Goal: Task Accomplishment & Management: Use online tool/utility

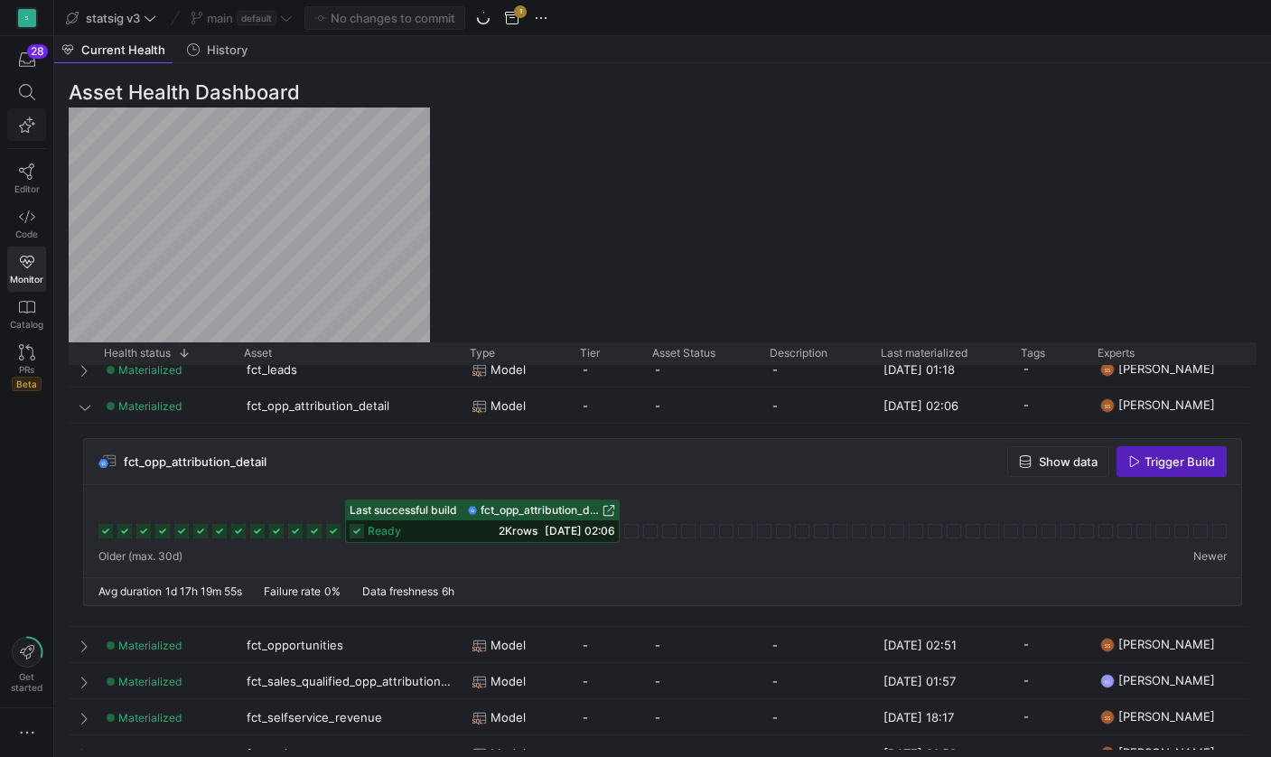
scroll to position [0, 3]
click at [25, 174] on icon at bounding box center [26, 172] width 15 height 16
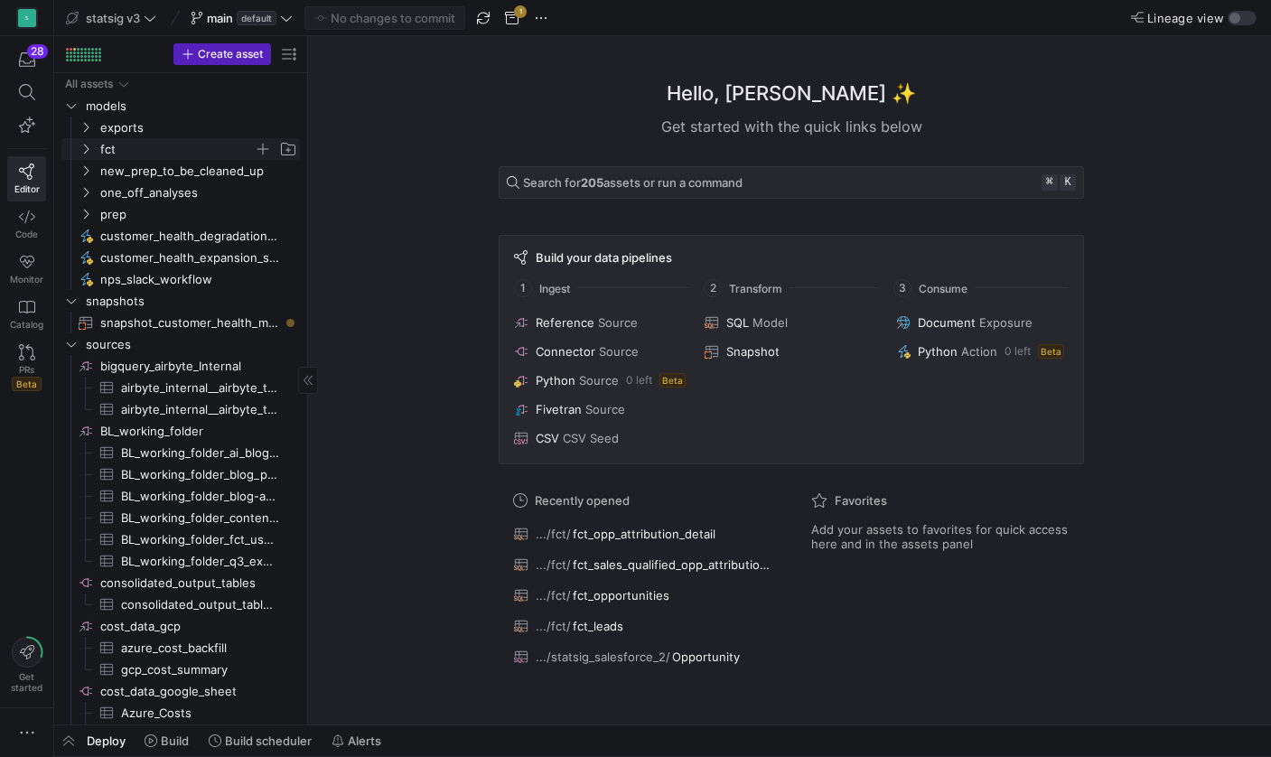
click at [84, 145] on icon "Press SPACE to select this row." at bounding box center [85, 149] width 13 height 11
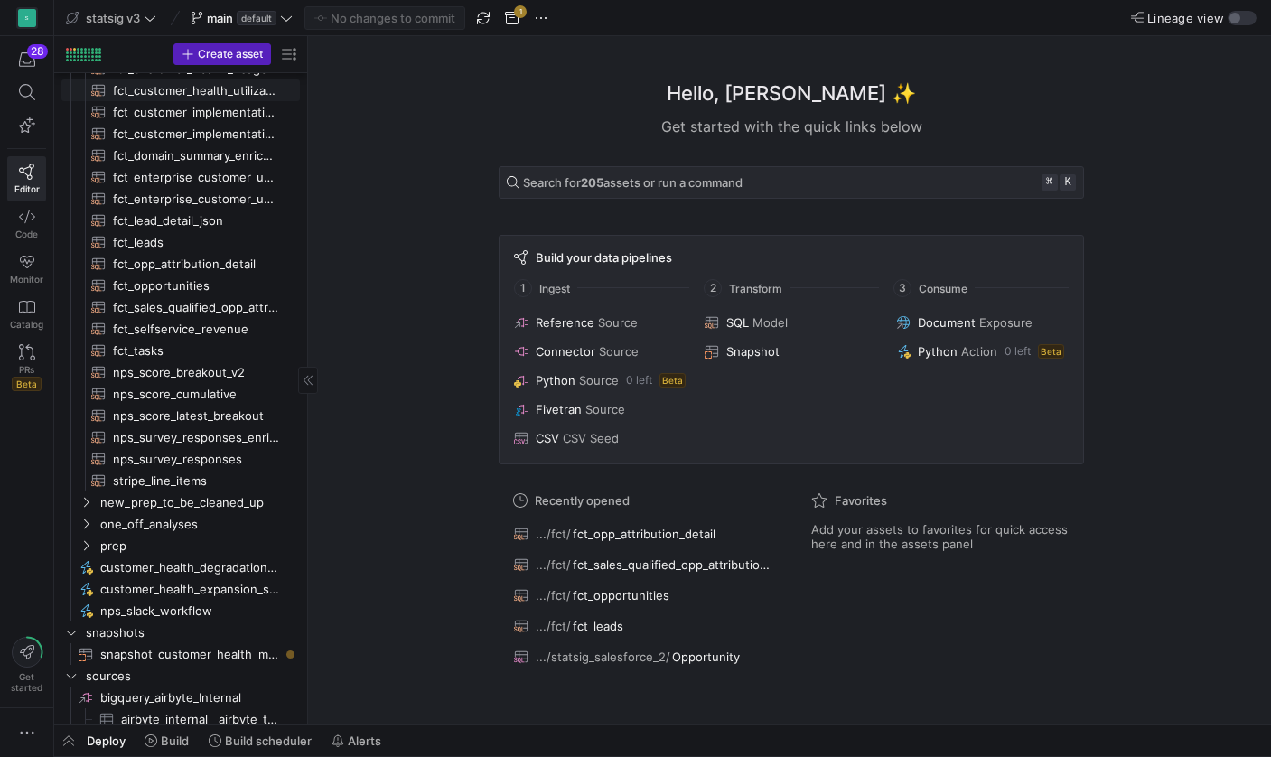
scroll to position [291, 0]
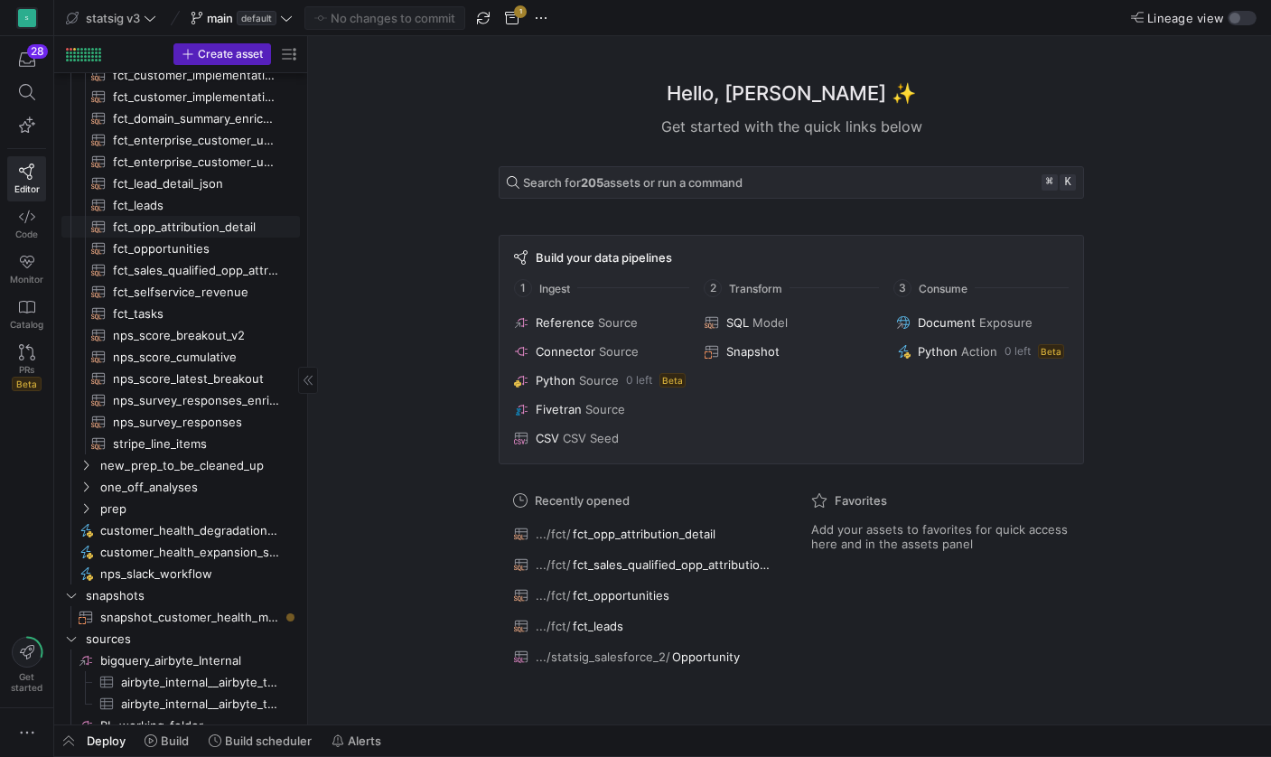
click at [172, 226] on span "fct_opp_attribution_detail​​​​​​​​​​" at bounding box center [196, 227] width 166 height 21
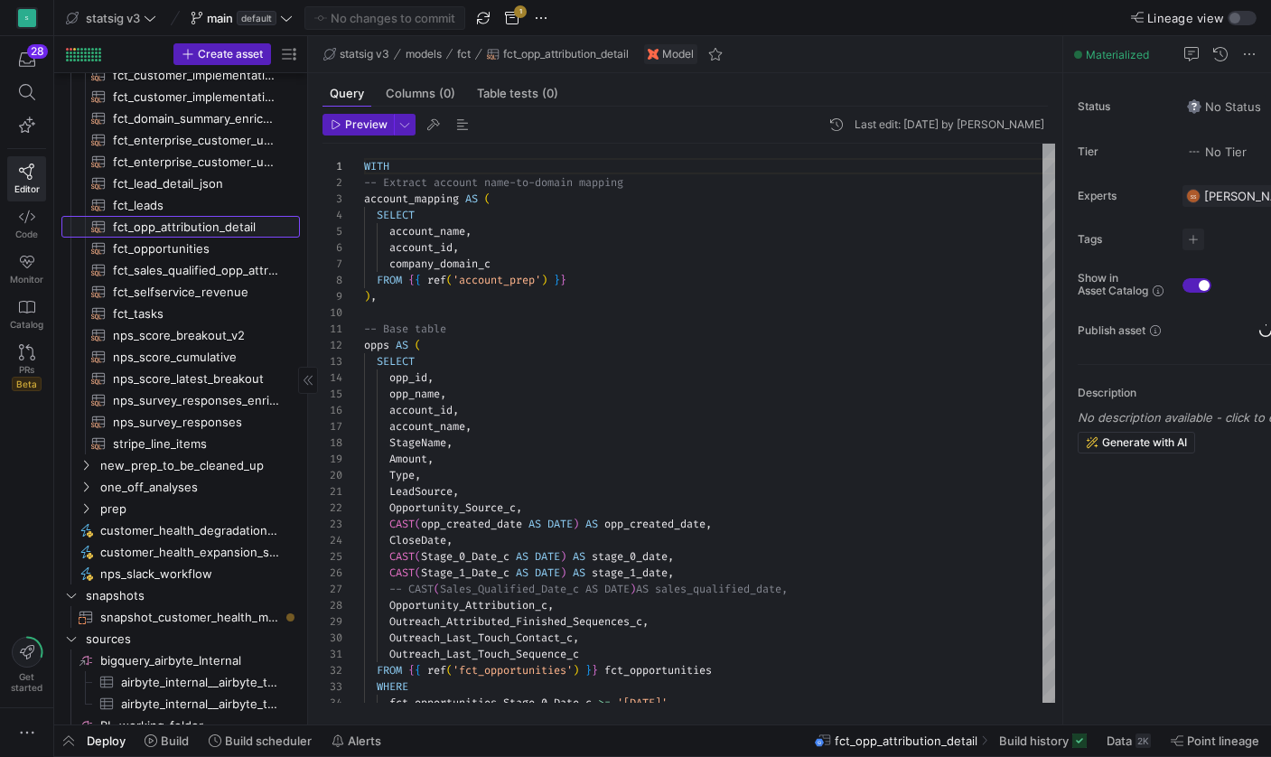
scroll to position [163, 0]
click at [541, 253] on div "account_id ," at bounding box center [709, 247] width 691 height 16
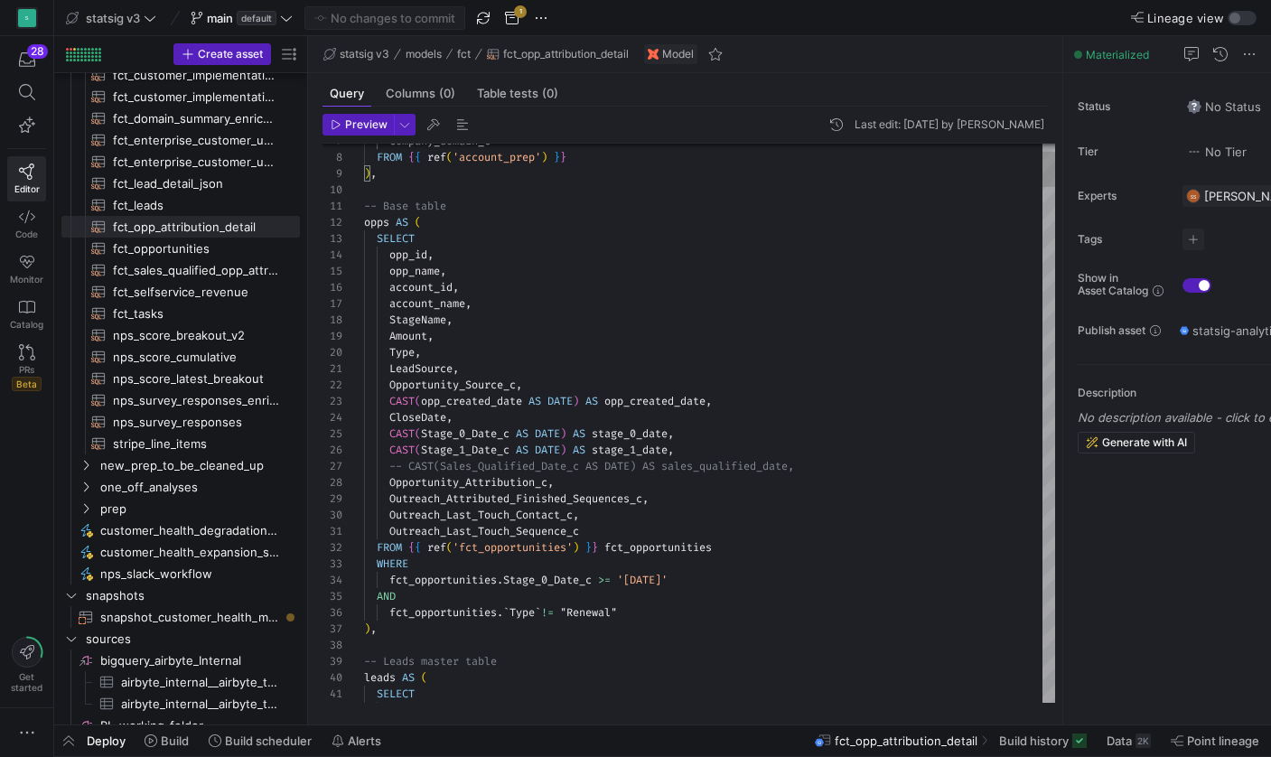
click at [554, 629] on div ") ," at bounding box center [709, 629] width 691 height 16
click at [715, 579] on div "fct_opportunities . Stage_0_Date_c >= '[DATE]'" at bounding box center [709, 580] width 691 height 16
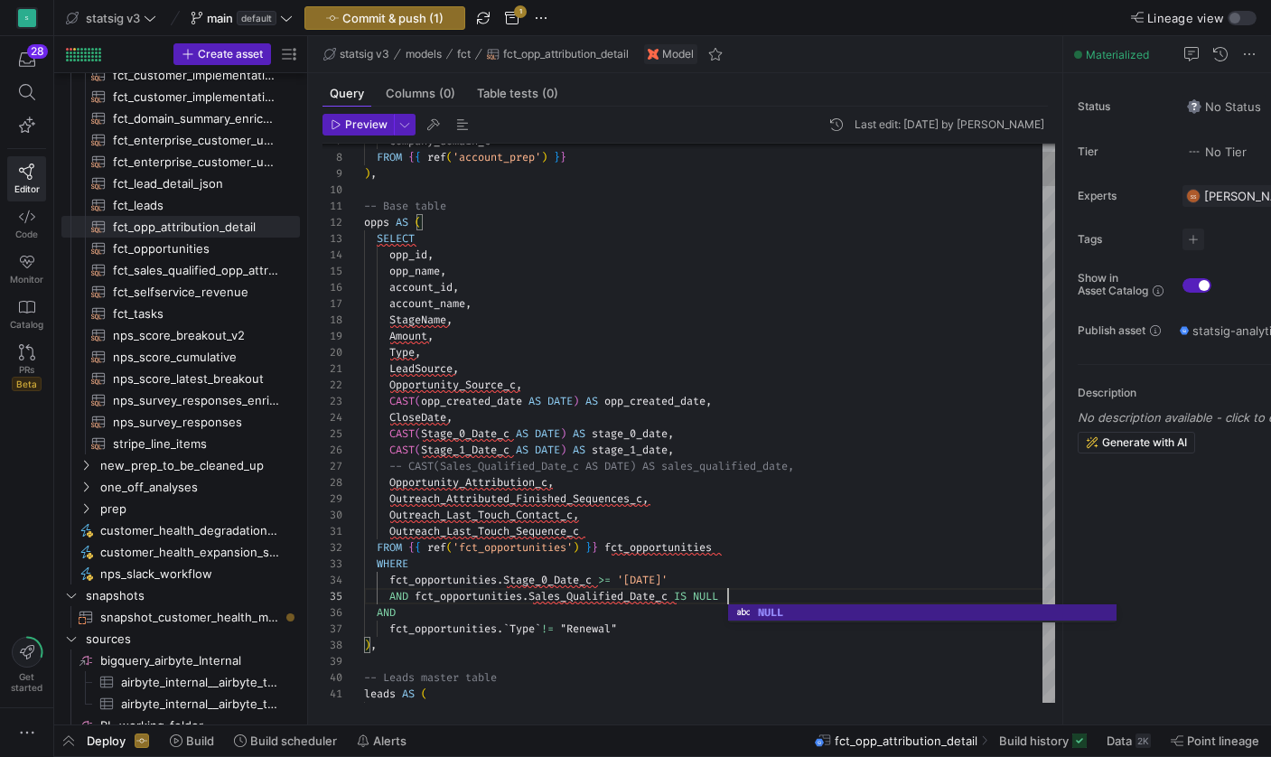
scroll to position [65, 363]
click at [626, 583] on span "'[DATE]'" at bounding box center [642, 580] width 51 height 14
click at [613, 640] on div ") ," at bounding box center [709, 645] width 691 height 16
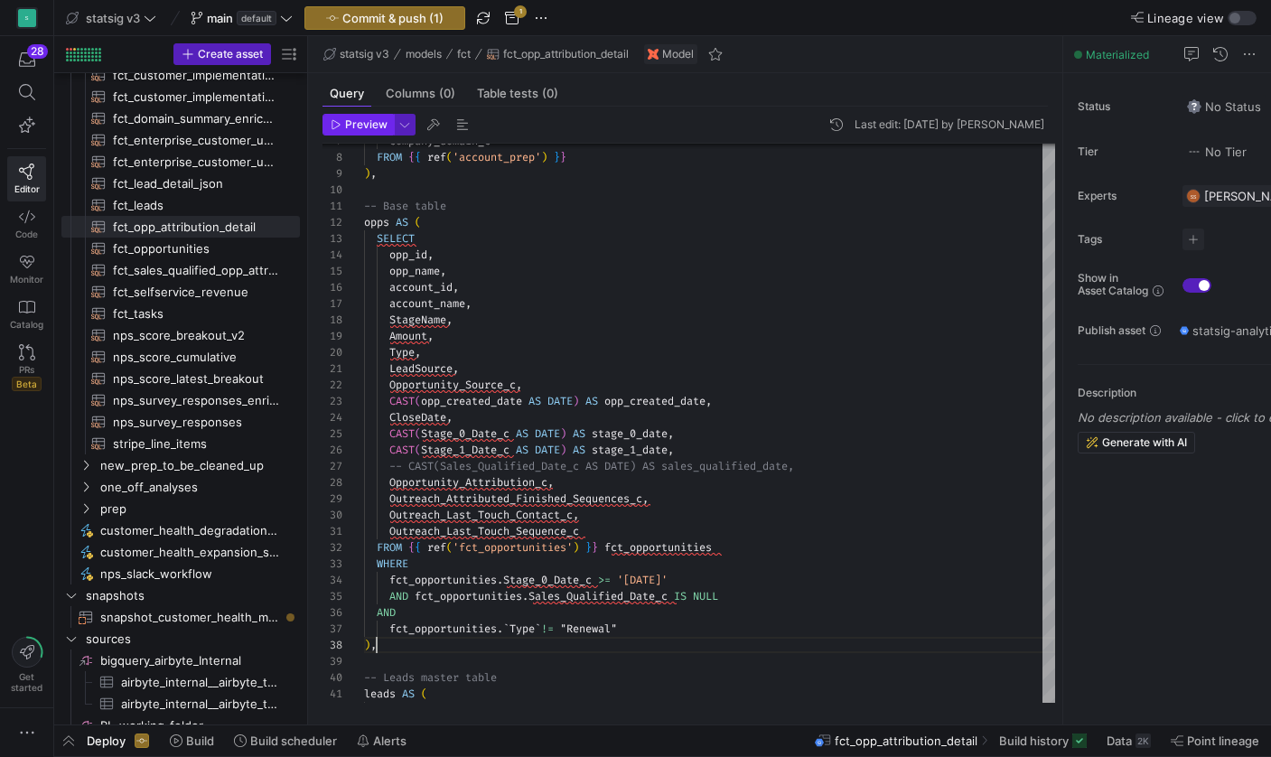
type textarea "Outreach_Last_Touch_Sequence_c FROM {{ ref('fct_opportunities') }} fct_opportun…"
click at [343, 126] on span "Preview" at bounding box center [359, 124] width 57 height 13
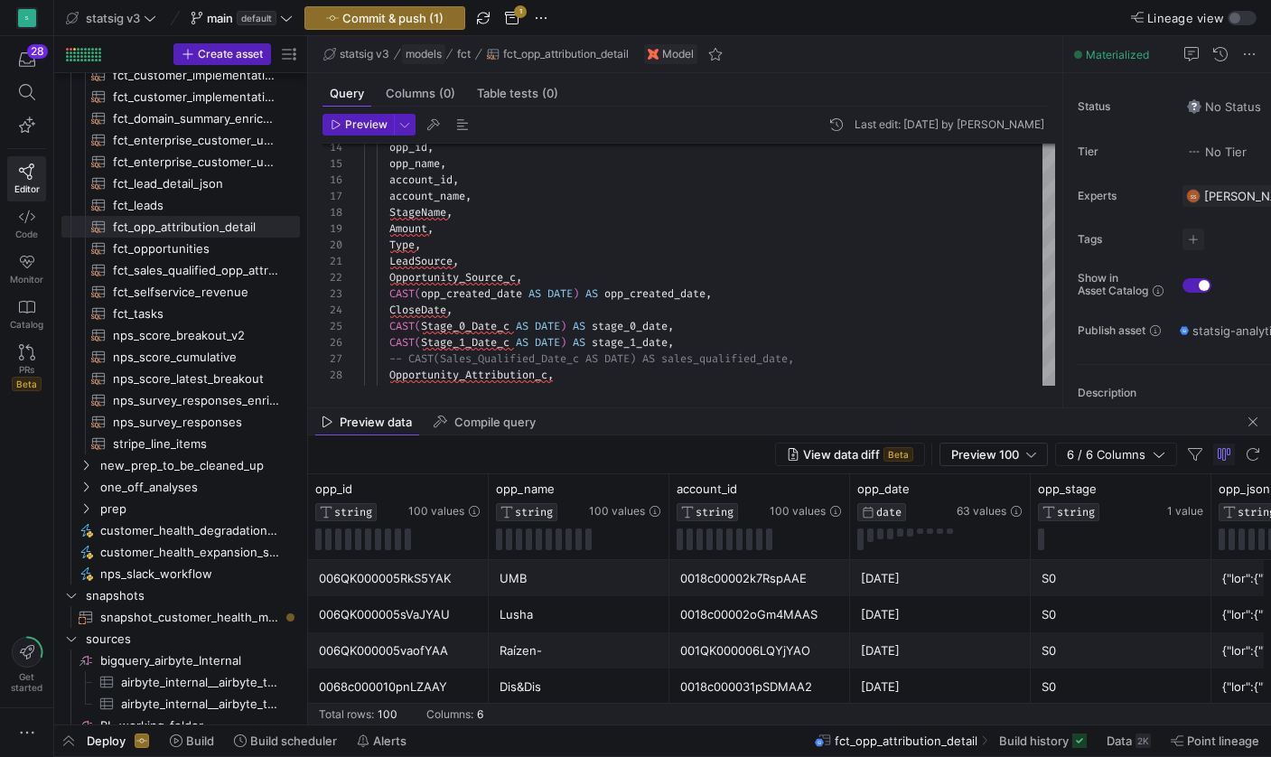
scroll to position [0, 41]
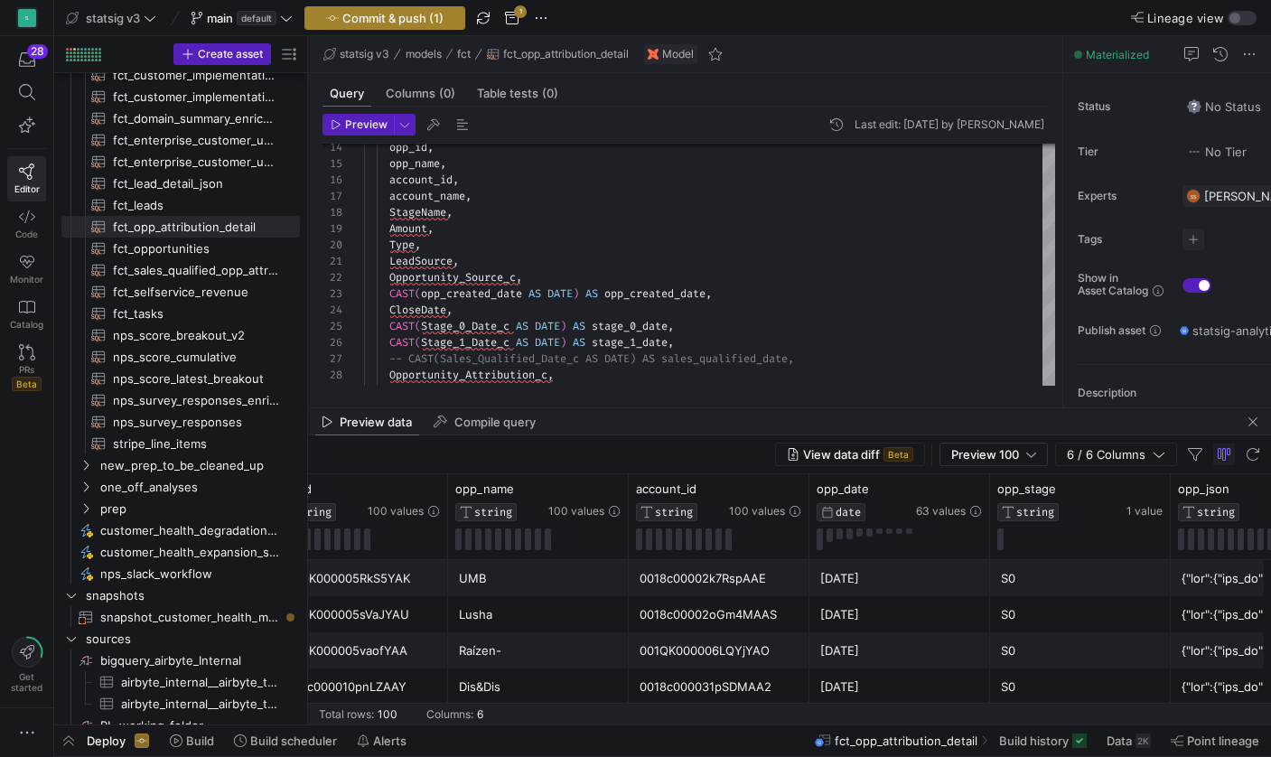
click at [391, 14] on span "Commit & push (1)" at bounding box center [392, 18] width 101 height 14
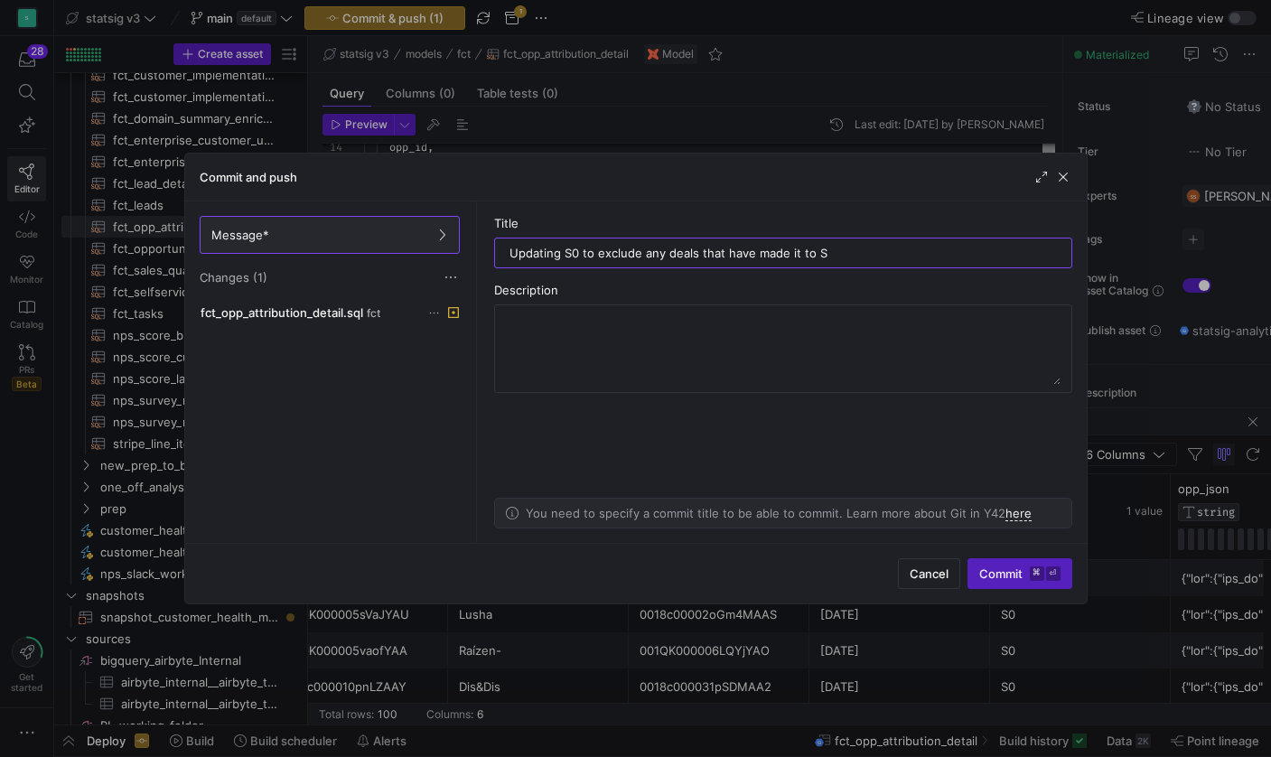
type input "Updating S0 to exclude any deals that have made it to S2"
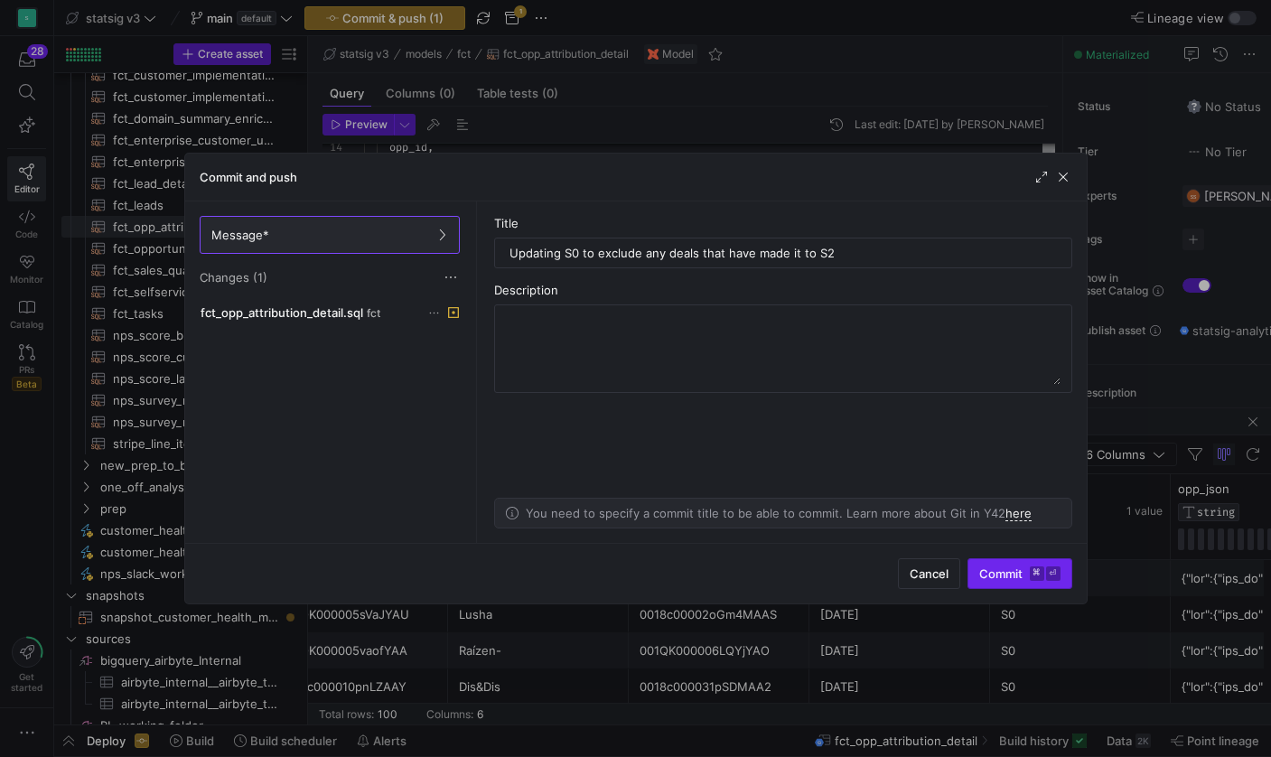
click at [998, 568] on span "Commit ⌘ ⏎" at bounding box center [1019, 573] width 81 height 14
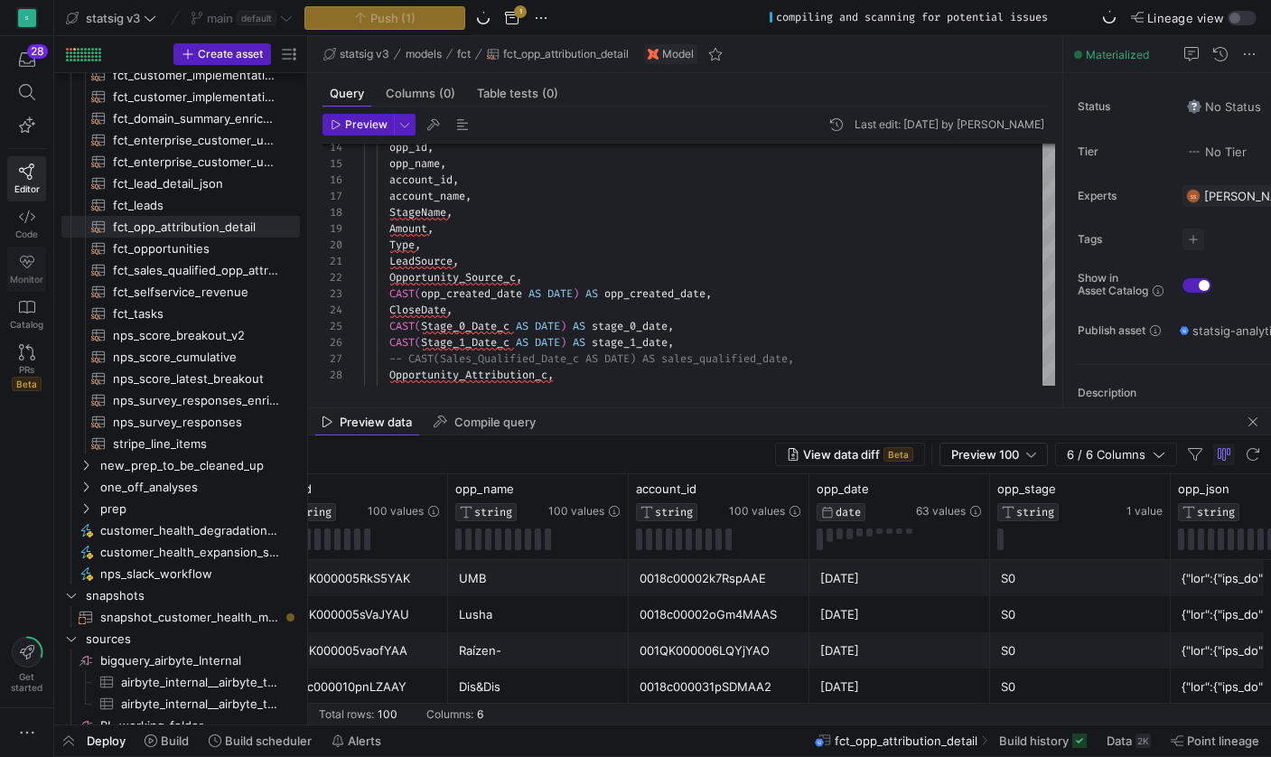
click at [23, 266] on icon at bounding box center [27, 262] width 16 height 16
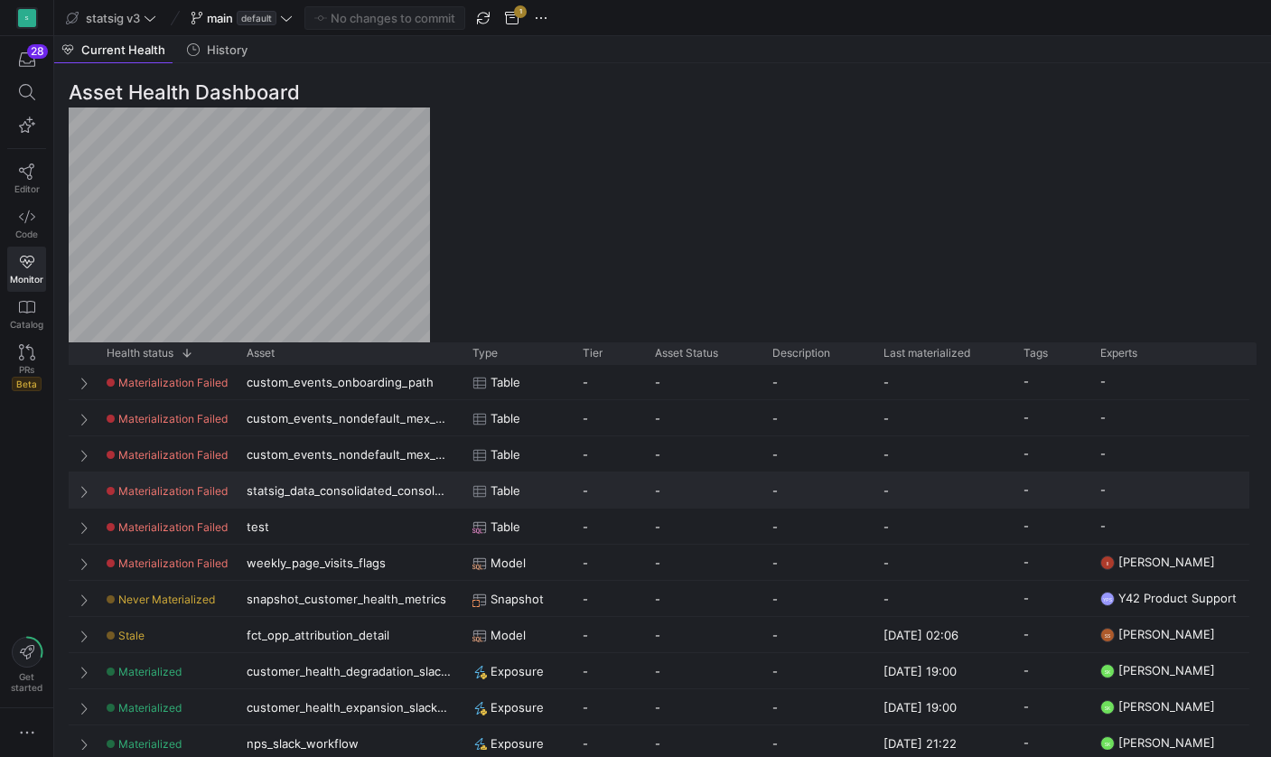
scroll to position [128, 0]
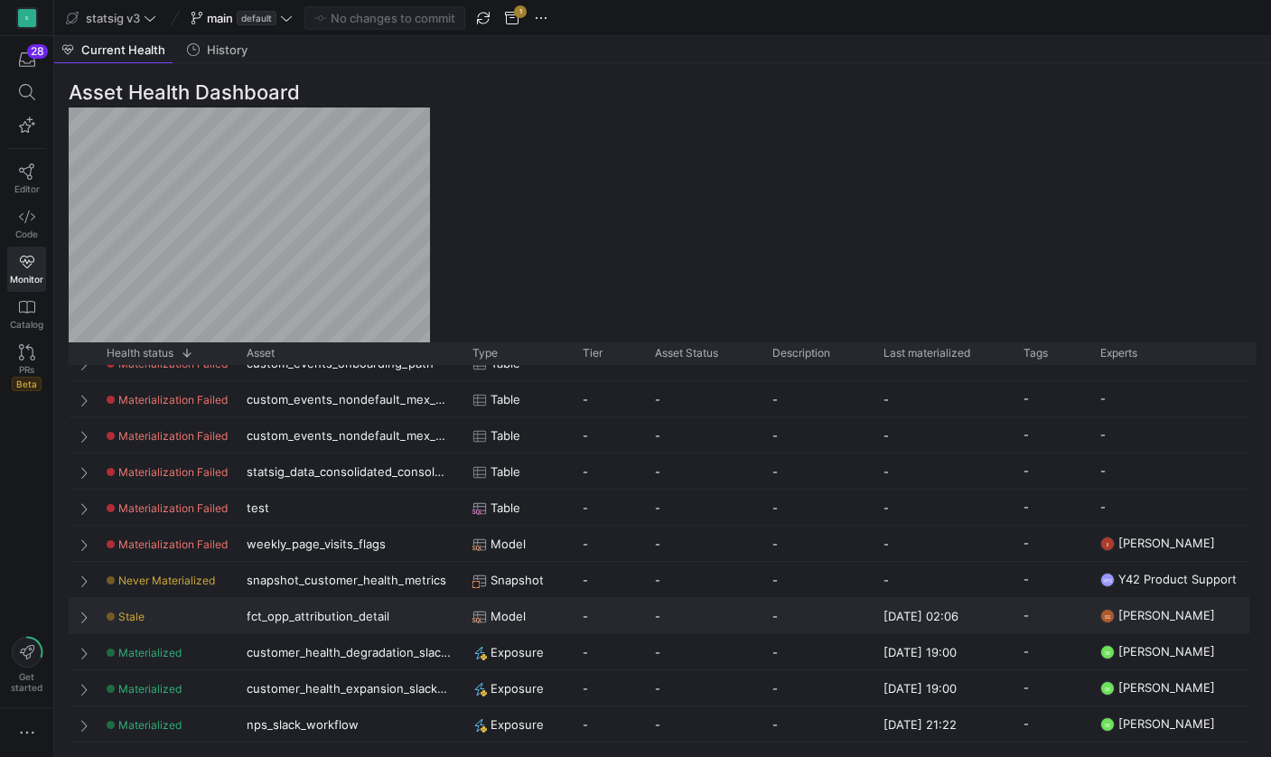
click at [82, 619] on span "Press SPACE to select this row." at bounding box center [85, 617] width 13 height 14
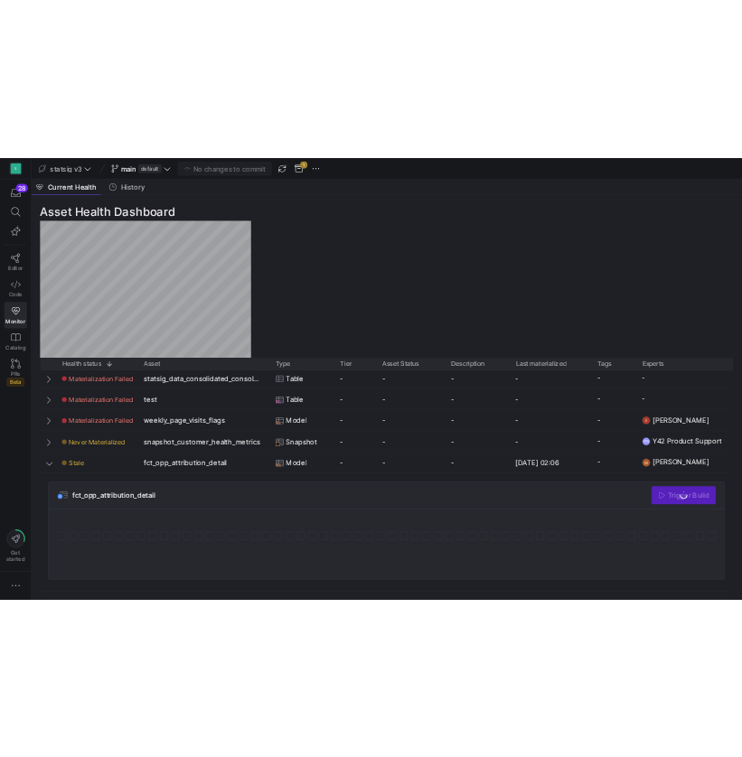
scroll to position [223, 0]
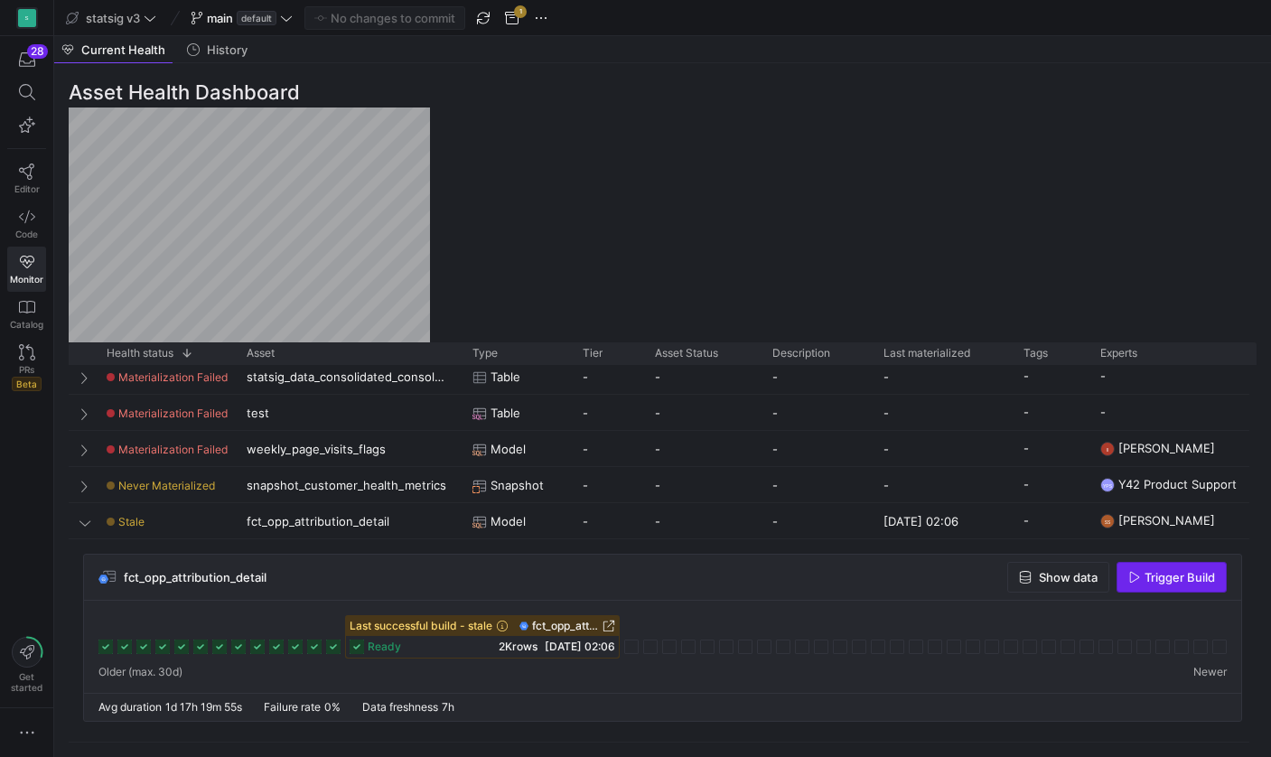
click at [1168, 576] on span "Trigger Build" at bounding box center [1180, 577] width 70 height 14
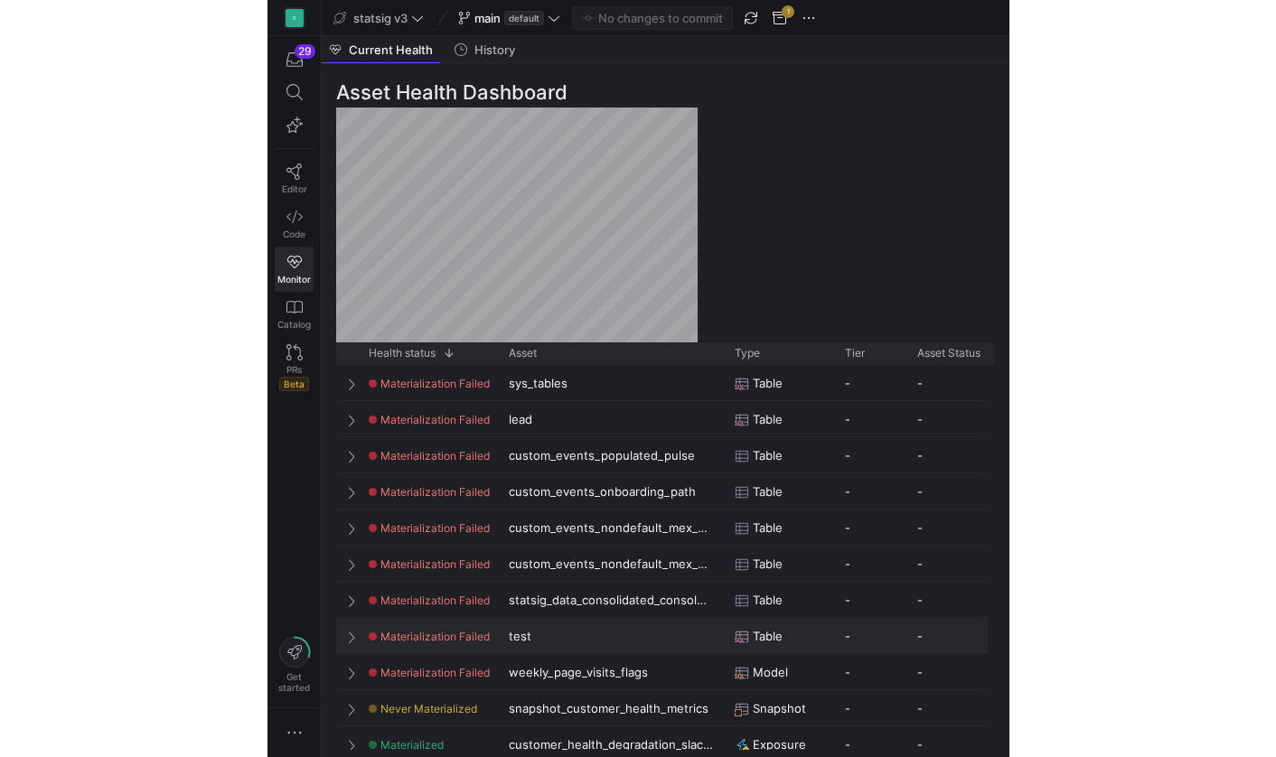
scroll to position [0, 0]
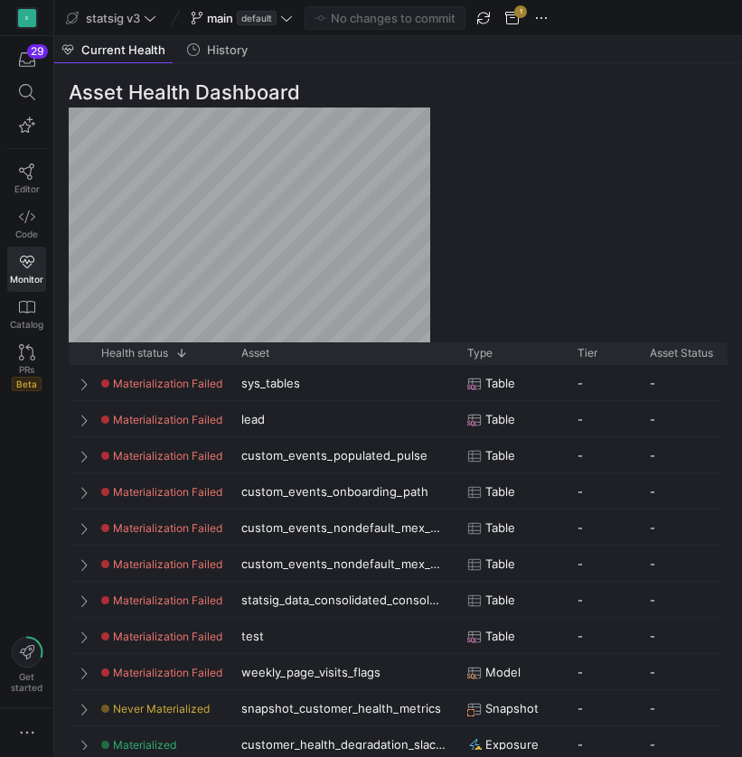
click at [509, 121] on div "Asset Health Dashboard Drag here to set row groups Drag here to set column labe…" at bounding box center [397, 410] width 687 height 694
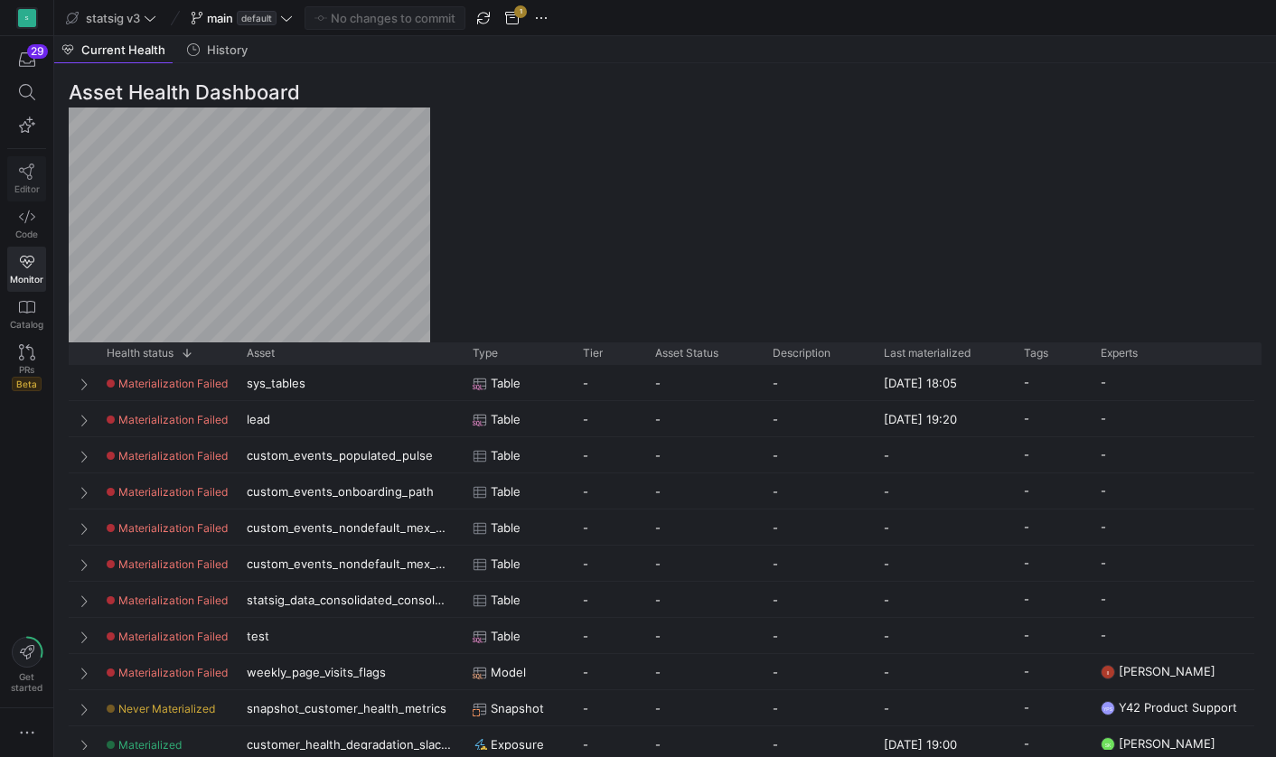
click at [28, 168] on icon at bounding box center [27, 172] width 16 height 16
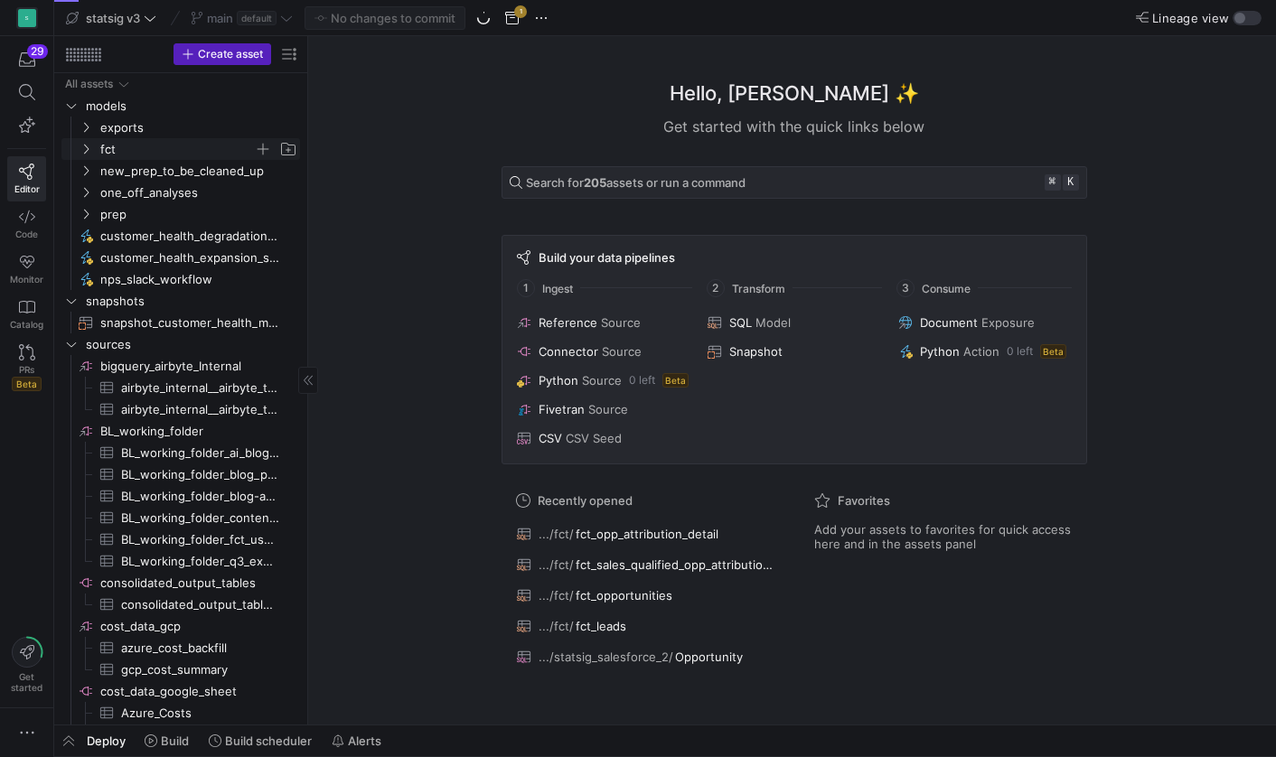
click at [87, 149] on icon "Press SPACE to select this row." at bounding box center [85, 149] width 13 height 11
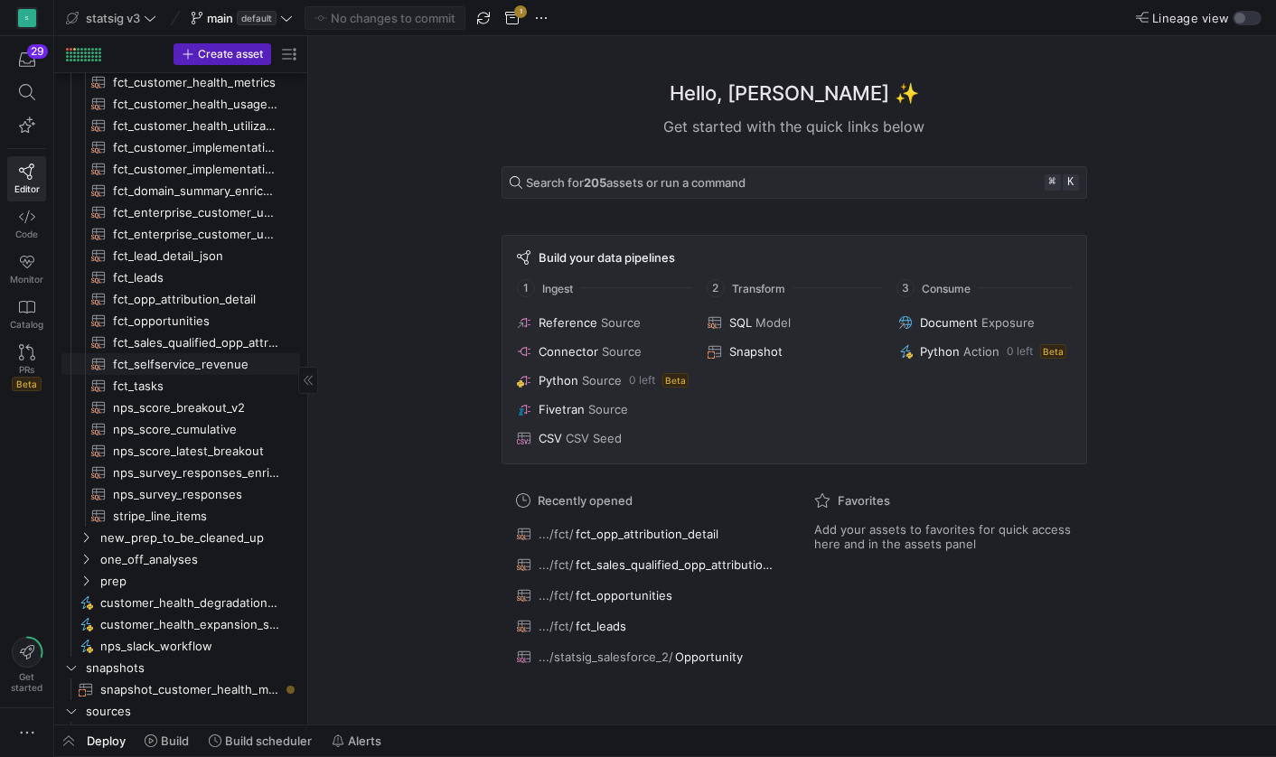
scroll to position [220, 0]
click at [171, 300] on span "fct_opp_attribution_detail​​​​​​​​​​" at bounding box center [196, 297] width 166 height 21
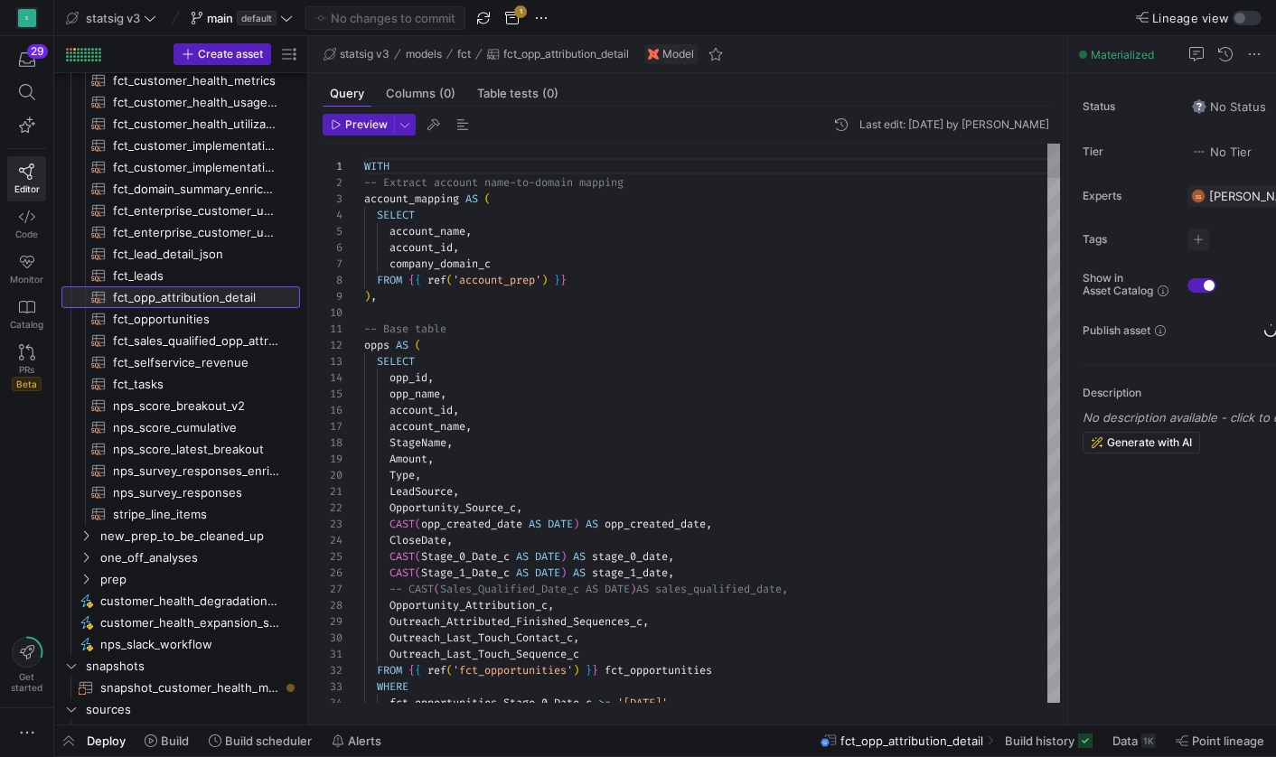
scroll to position [163, 0]
click at [448, 379] on div "opp_id ," at bounding box center [712, 377] width 696 height 16
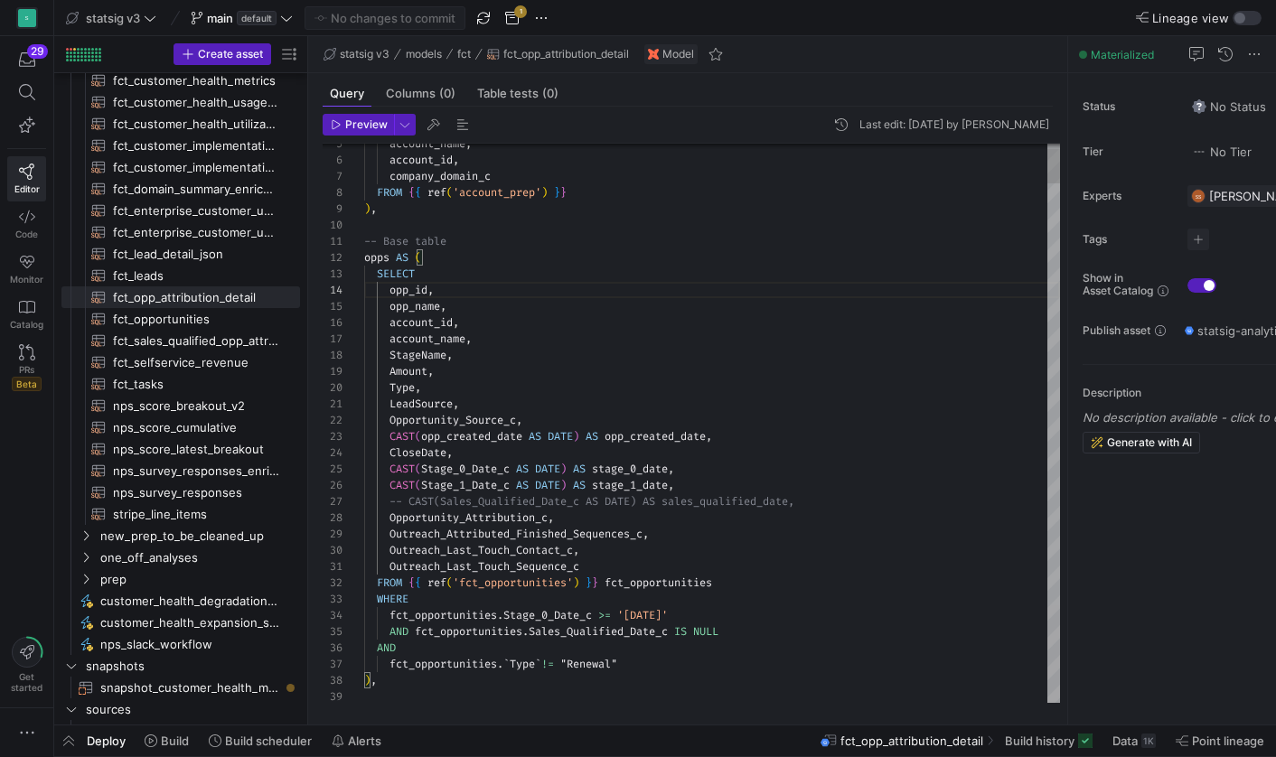
click at [484, 434] on span "opp_created_date" at bounding box center [471, 436] width 101 height 14
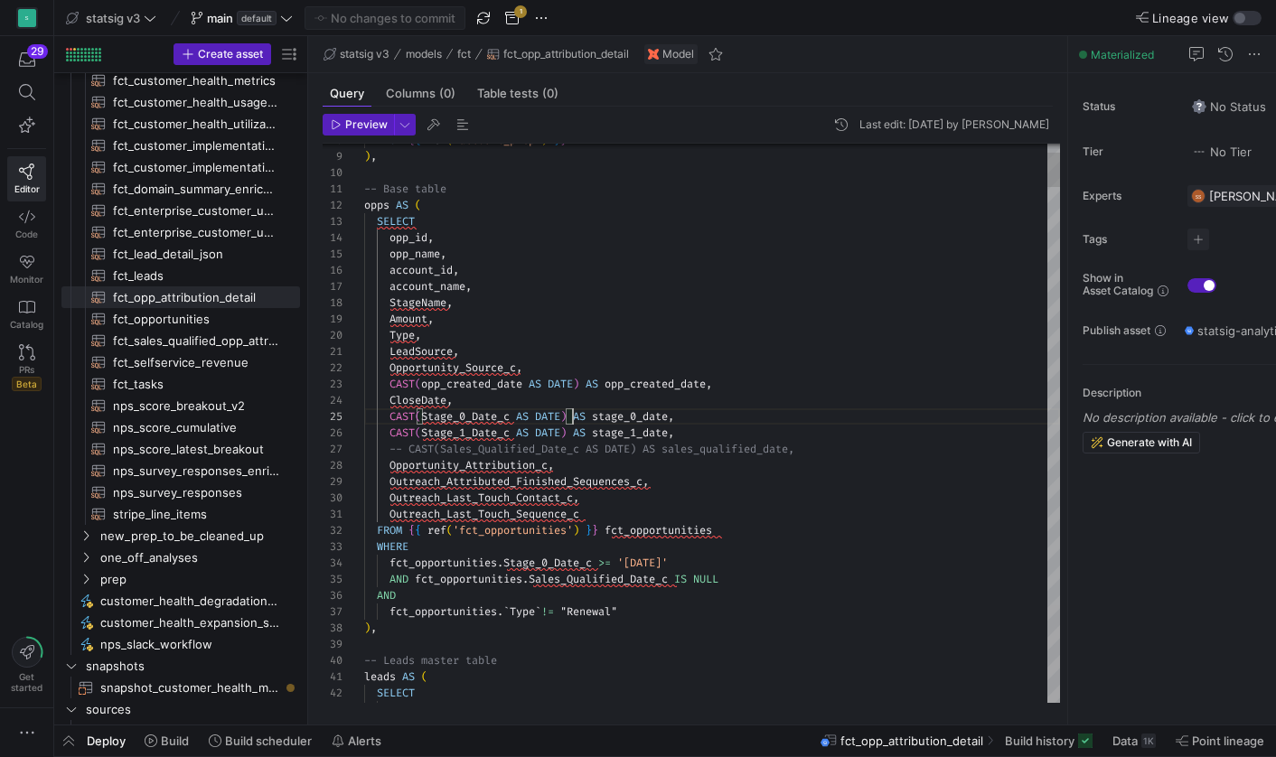
click at [573, 418] on span at bounding box center [569, 416] width 6 height 14
click at [566, 437] on span ")" at bounding box center [563, 432] width 6 height 14
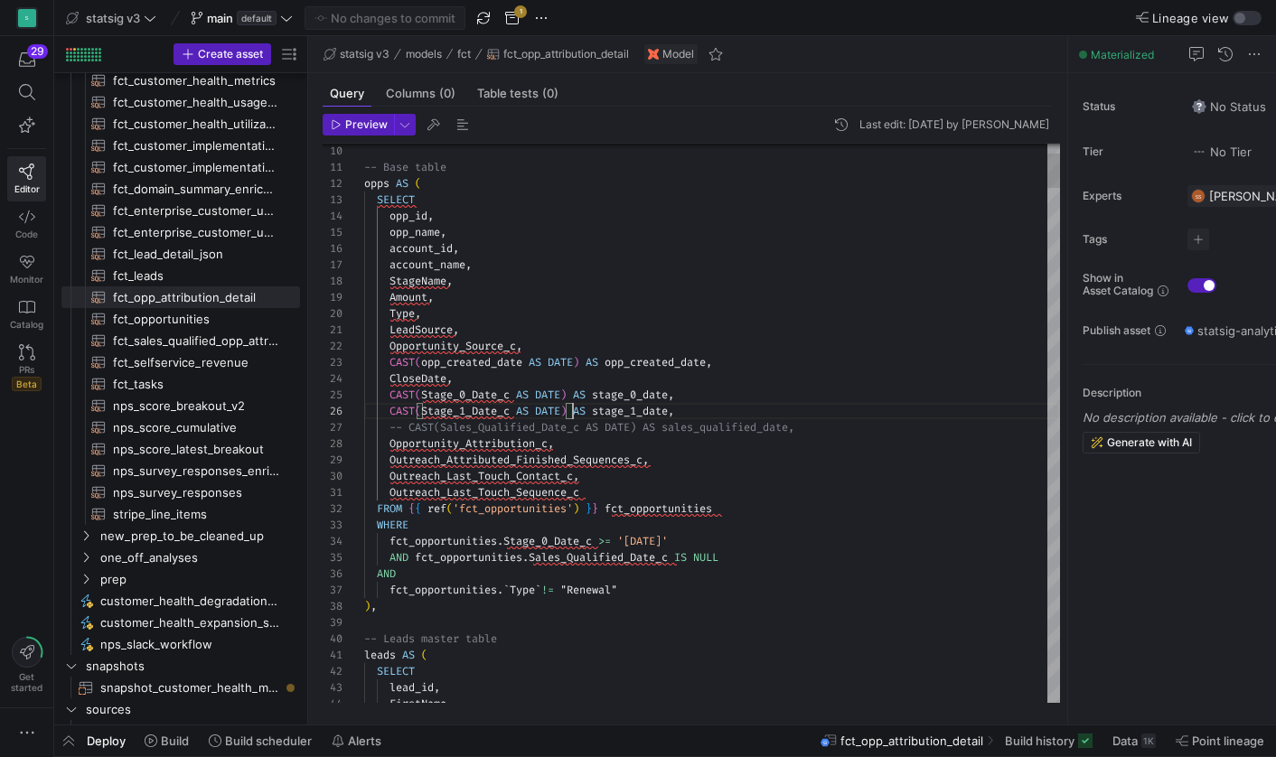
click at [410, 431] on span "-- CAST(Sales_Qualified_Date_c AS DATE) AS sales_q" at bounding box center [547, 427] width 316 height 14
type textarea "LeadSource, Opportunity_Source_c, CAST(opp_created_date AS DATE) AS opp_created…"
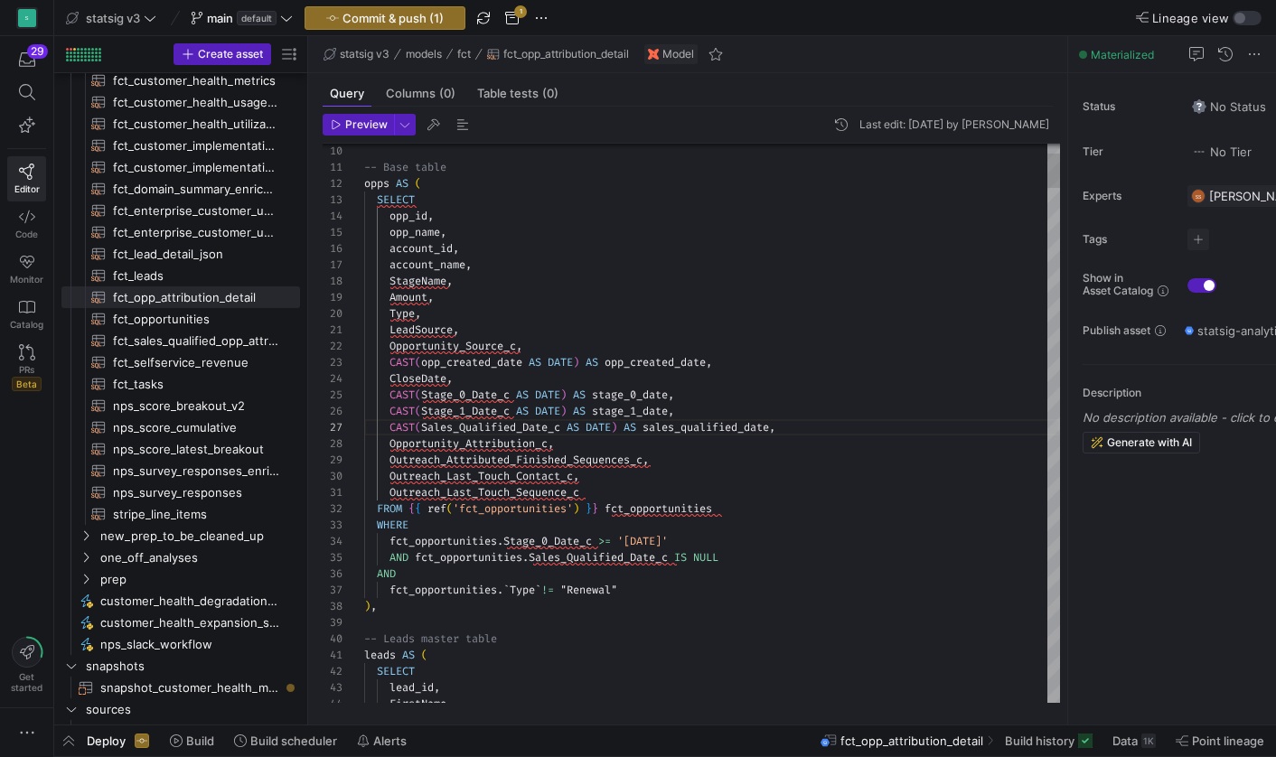
click at [485, 425] on span "Sales_Qualified_Date_c" at bounding box center [490, 427] width 139 height 14
click at [368, 132] on span "button" at bounding box center [358, 125] width 70 height 20
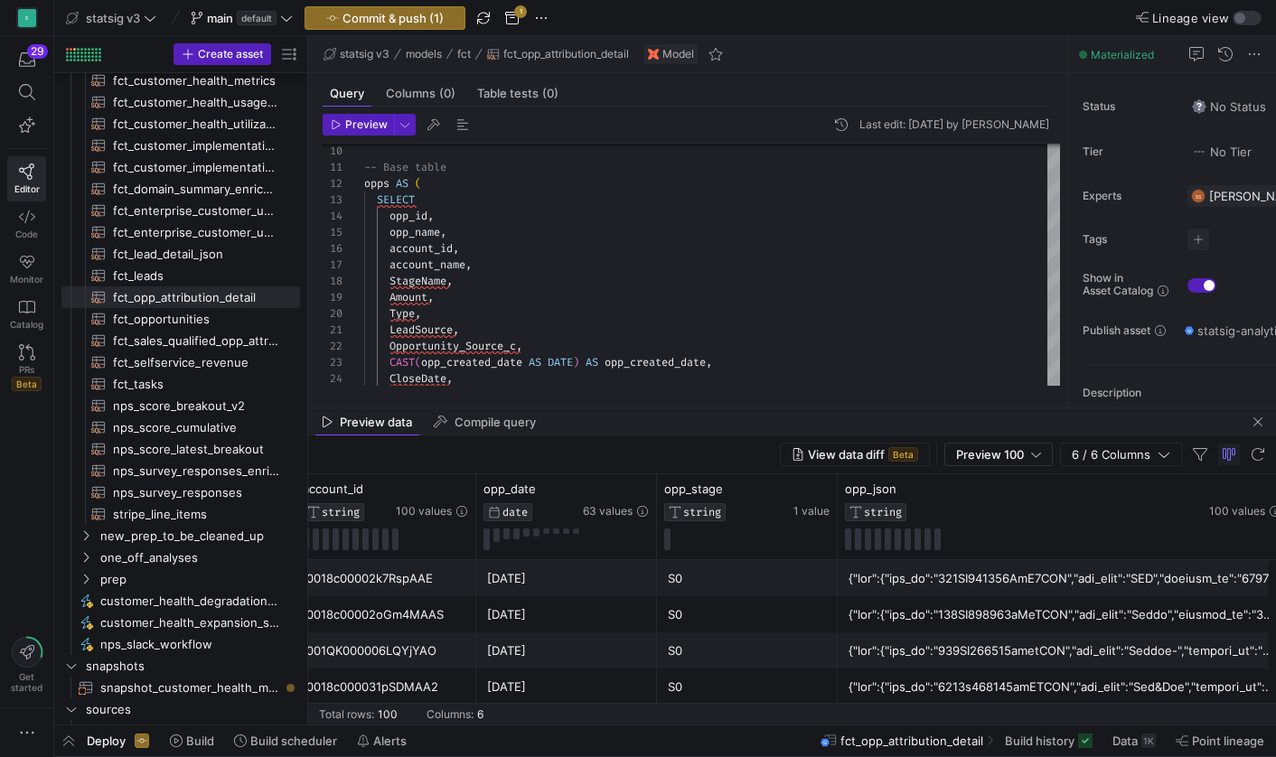
scroll to position [0, 0]
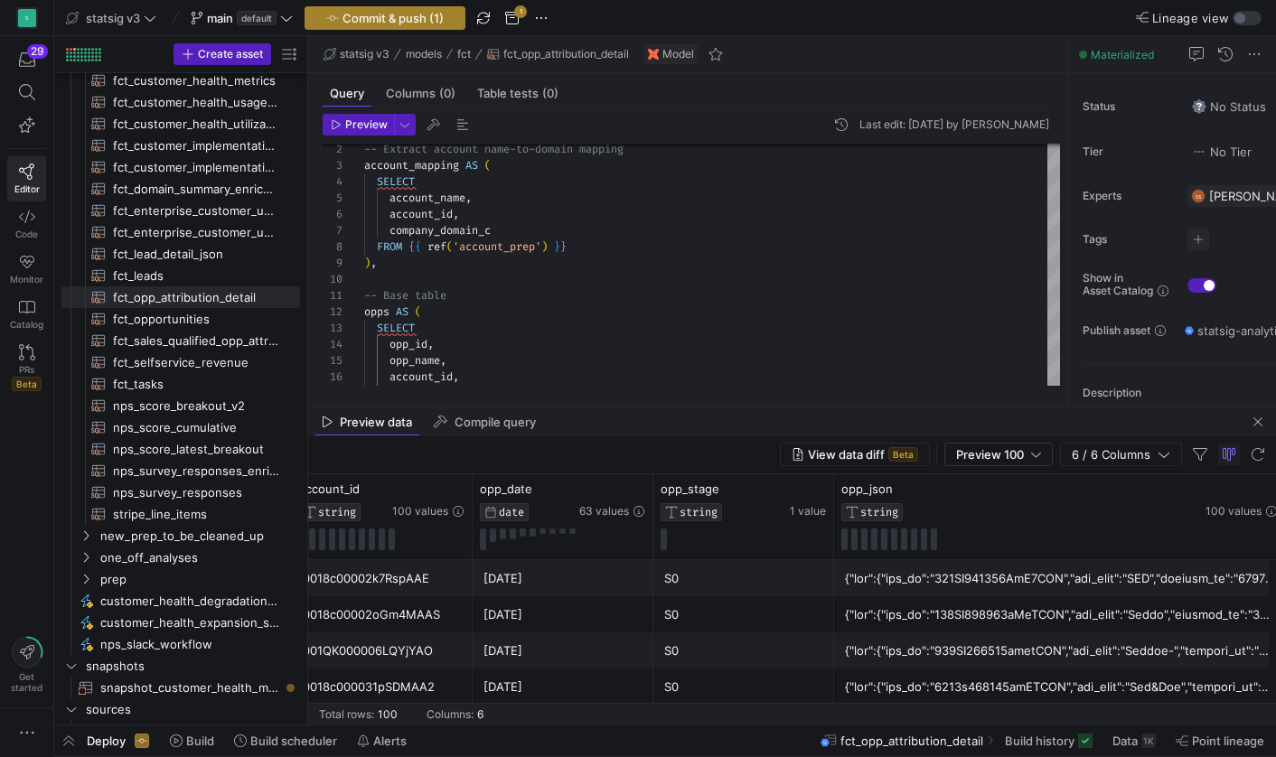
click at [441, 12] on span "Commit & push (1)" at bounding box center [392, 18] width 101 height 14
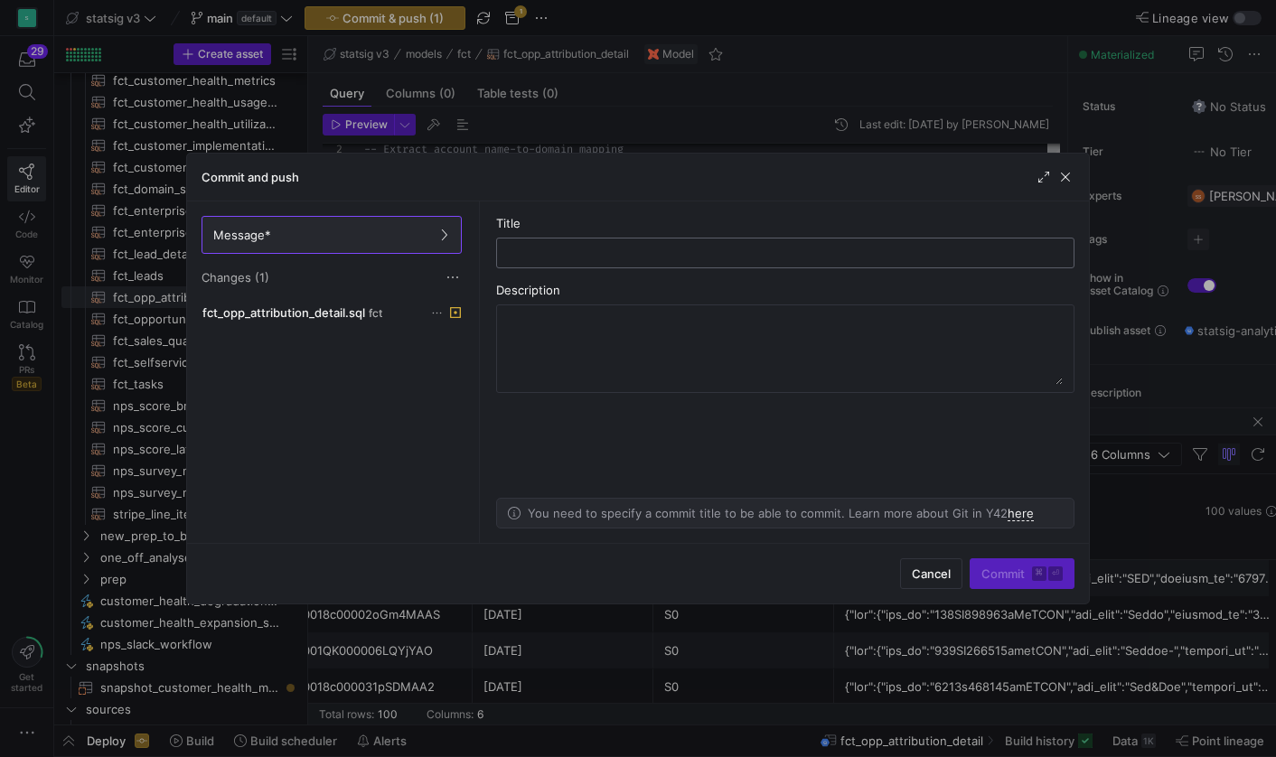
click at [587, 257] on input "text" at bounding box center [784, 253] width 547 height 14
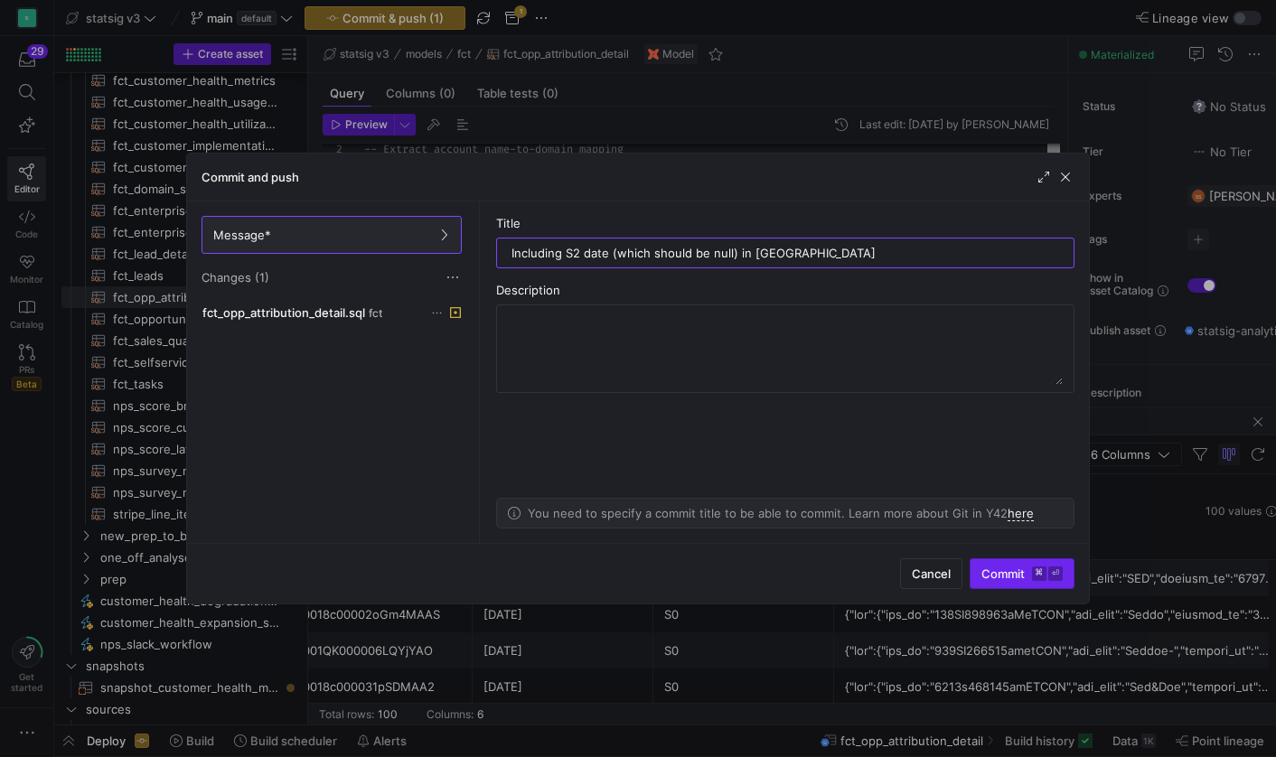
type input "Including S2 date (which should be null) in [GEOGRAPHIC_DATA]"
click at [1021, 568] on span "Commit ⌘ ⏎" at bounding box center [1021, 573] width 81 height 14
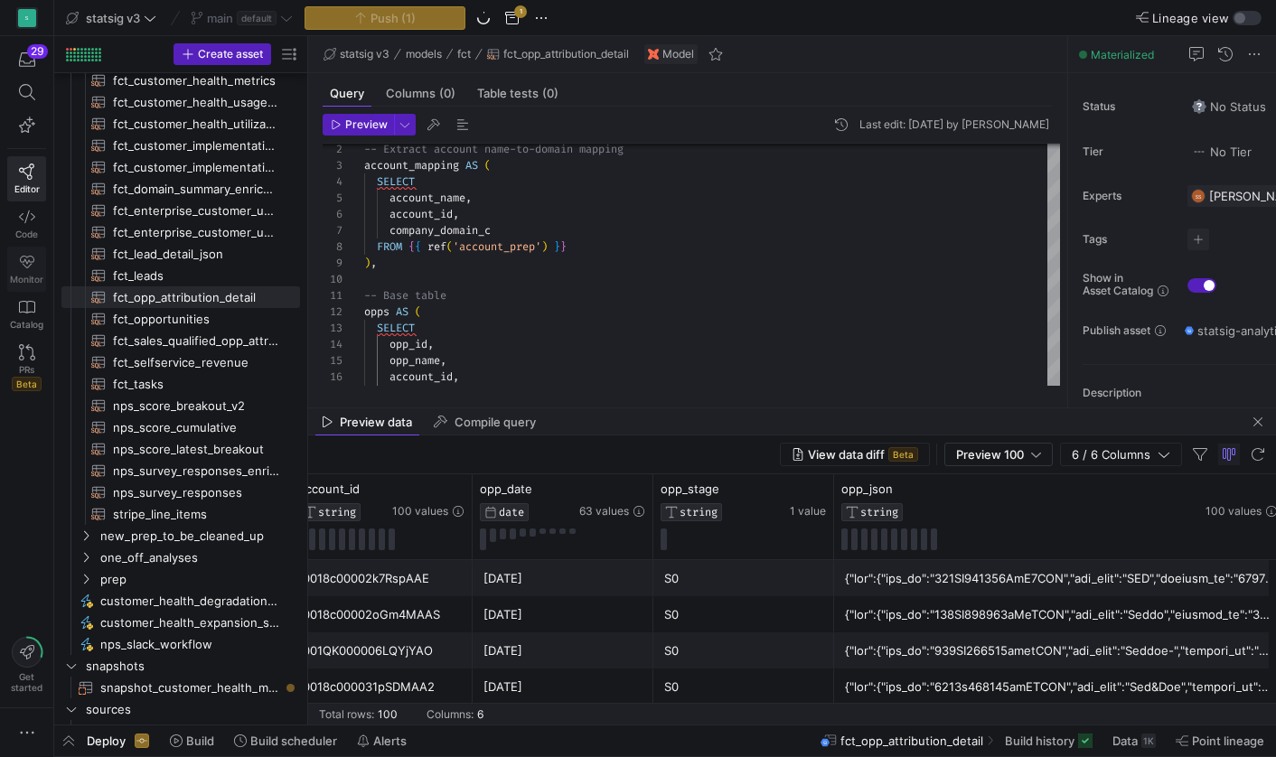
click at [26, 260] on icon at bounding box center [27, 262] width 16 height 16
click at [30, 262] on icon at bounding box center [27, 262] width 14 height 13
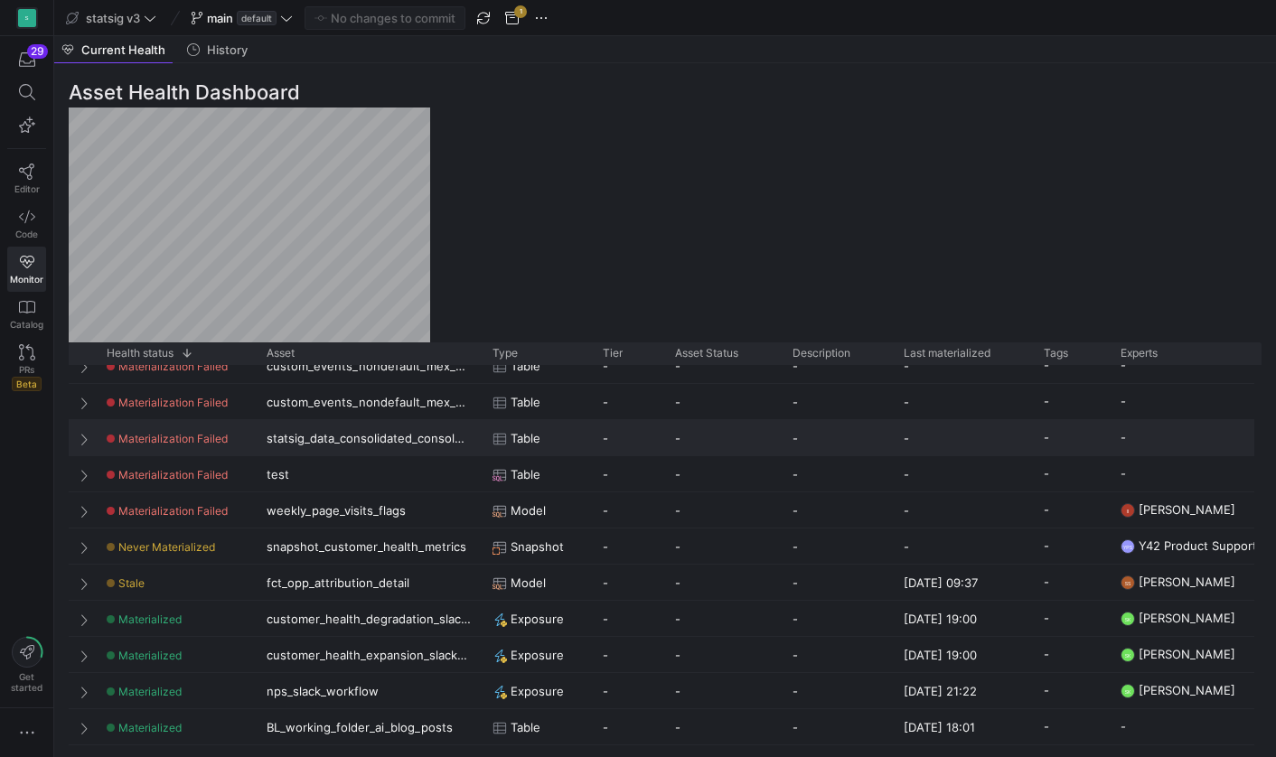
scroll to position [232, 0]
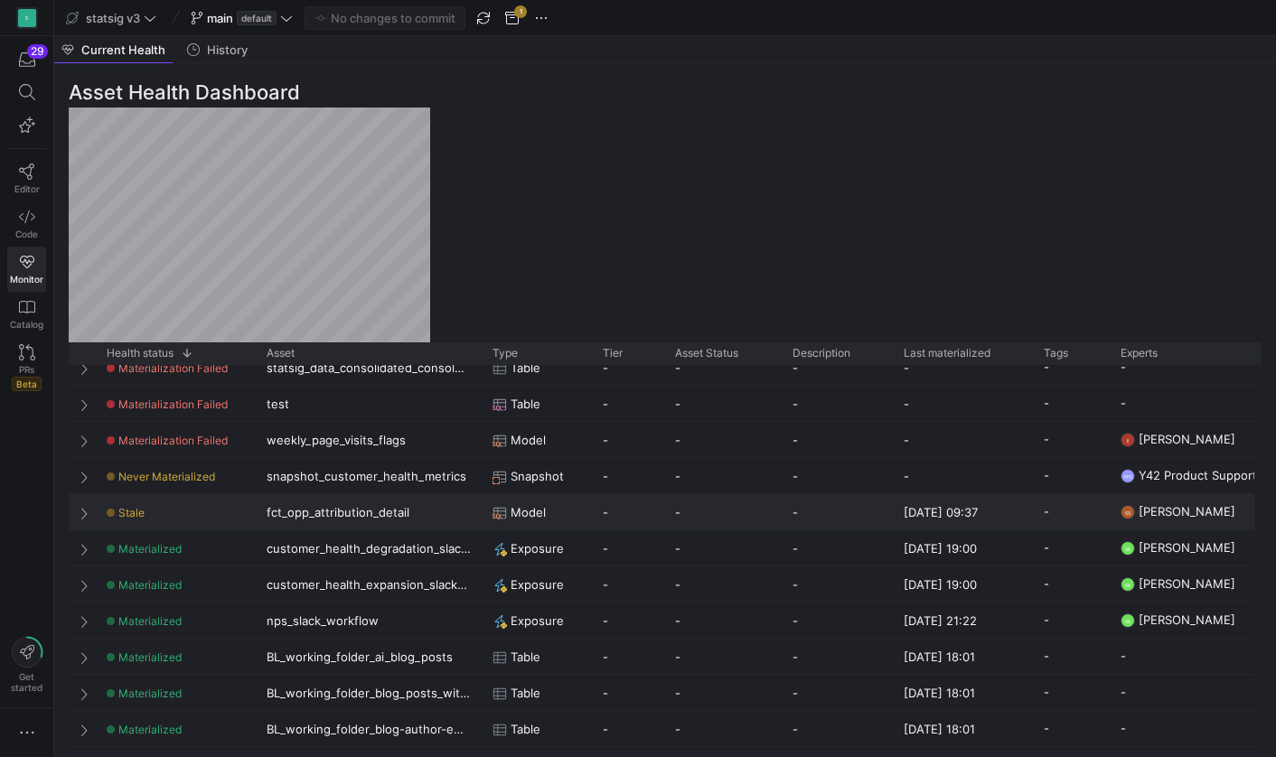
click at [79, 513] on div "Press SPACE to select this row." at bounding box center [82, 511] width 27 height 35
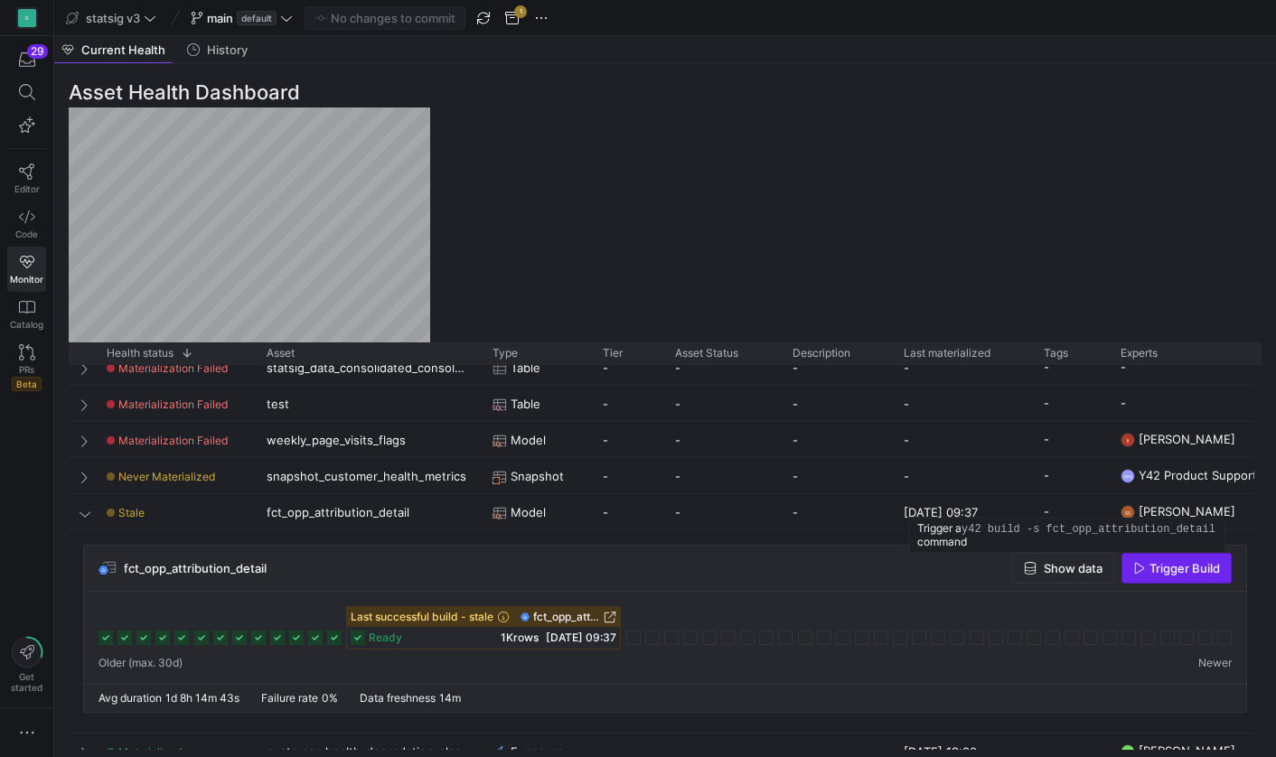
click at [1160, 575] on span "Trigger Build" at bounding box center [1184, 568] width 70 height 14
